Goal: Information Seeking & Learning: Check status

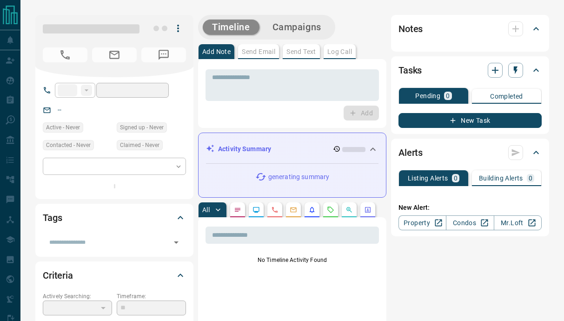
type input "**"
type input "**********"
type input "*"
type input "**********"
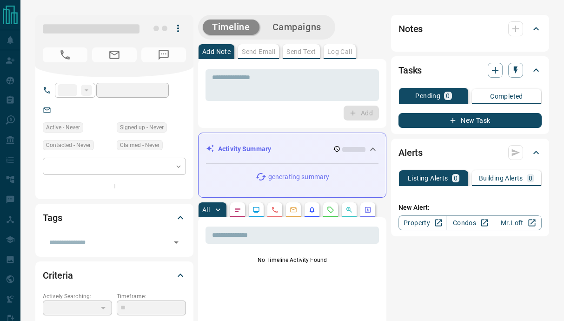
type input "*******"
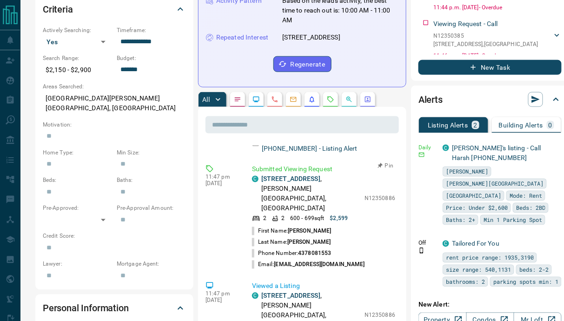
scroll to position [192, 0]
drag, startPoint x: 346, startPoint y: 189, endPoint x: 380, endPoint y: 189, distance: 33.9
copy p "N12350886"
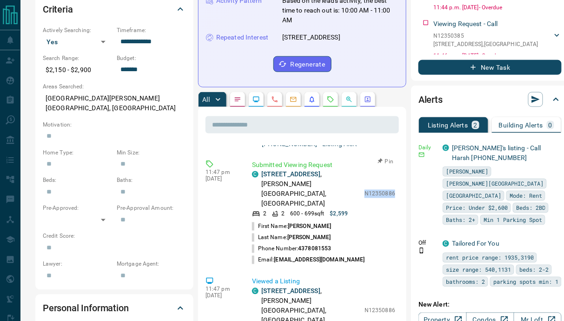
scroll to position [198, 0]
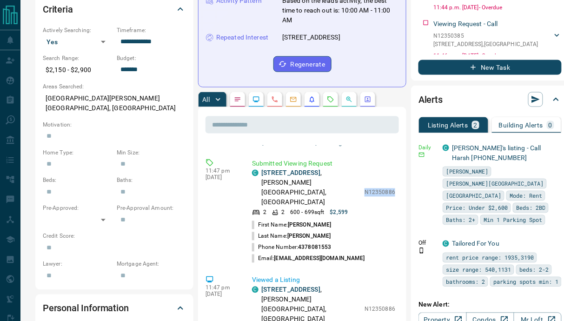
click at [329, 96] on icon "Requests" at bounding box center [330, 99] width 7 height 7
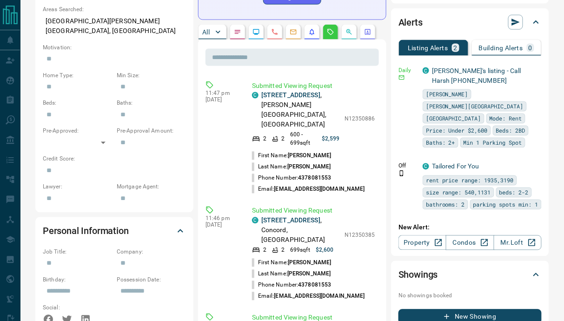
scroll to position [354, 0]
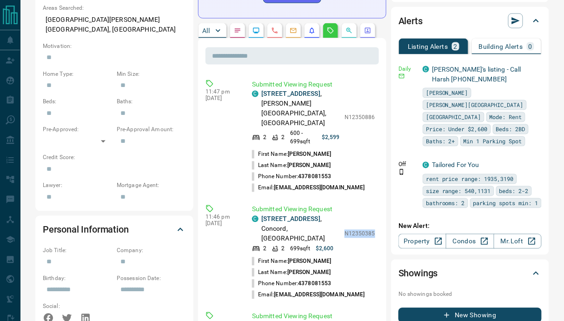
drag, startPoint x: 347, startPoint y: 204, endPoint x: 380, endPoint y: 206, distance: 32.6
copy p "N12350385"
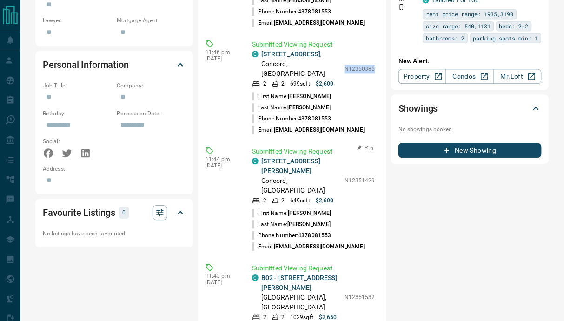
scroll to position [528, 0]
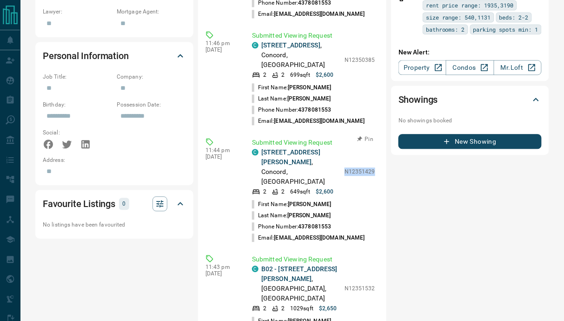
drag, startPoint x: 347, startPoint y: 131, endPoint x: 376, endPoint y: 132, distance: 29.3
click at [376, 138] on div "Submitted Viewing Request C 3606 - 7895 Jane Street , Concord, Vaughan 2 2 649 …" at bounding box center [315, 190] width 127 height 105
copy p "N12351429"
drag, startPoint x: 347, startPoint y: 228, endPoint x: 379, endPoint y: 235, distance: 32.8
click at [379, 235] on div "​ 11:47 pm Aug 18 2025 Submitted Viewing Request C 6302 - 225 Commerce Street ,…" at bounding box center [292, 180] width 188 height 632
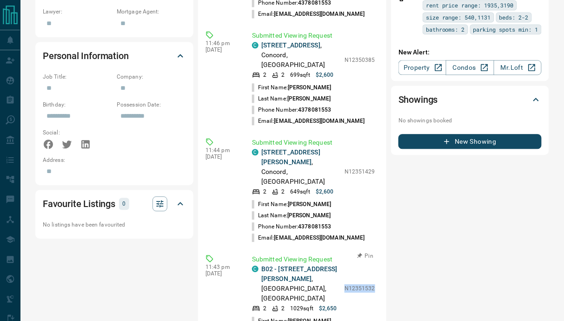
copy p "N12351532"
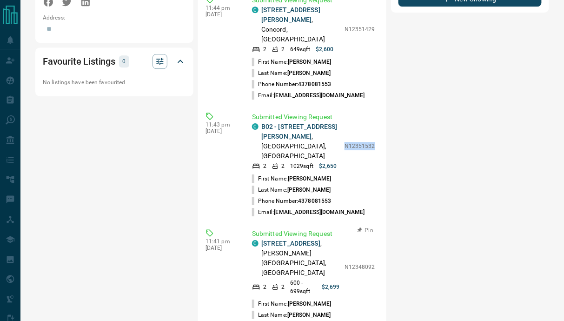
scroll to position [672, 0]
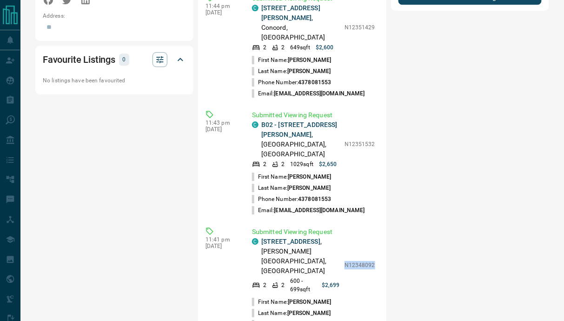
drag, startPoint x: 346, startPoint y: 190, endPoint x: 382, endPoint y: 196, distance: 36.2
click at [382, 196] on div "​ 11:47 pm Aug 18 2025 Submitted Viewing Request C 6302 - 225 Commerce Street ,…" at bounding box center [292, 36] width 188 height 632
copy p "N12348092"
